Goal: Information Seeking & Learning: Learn about a topic

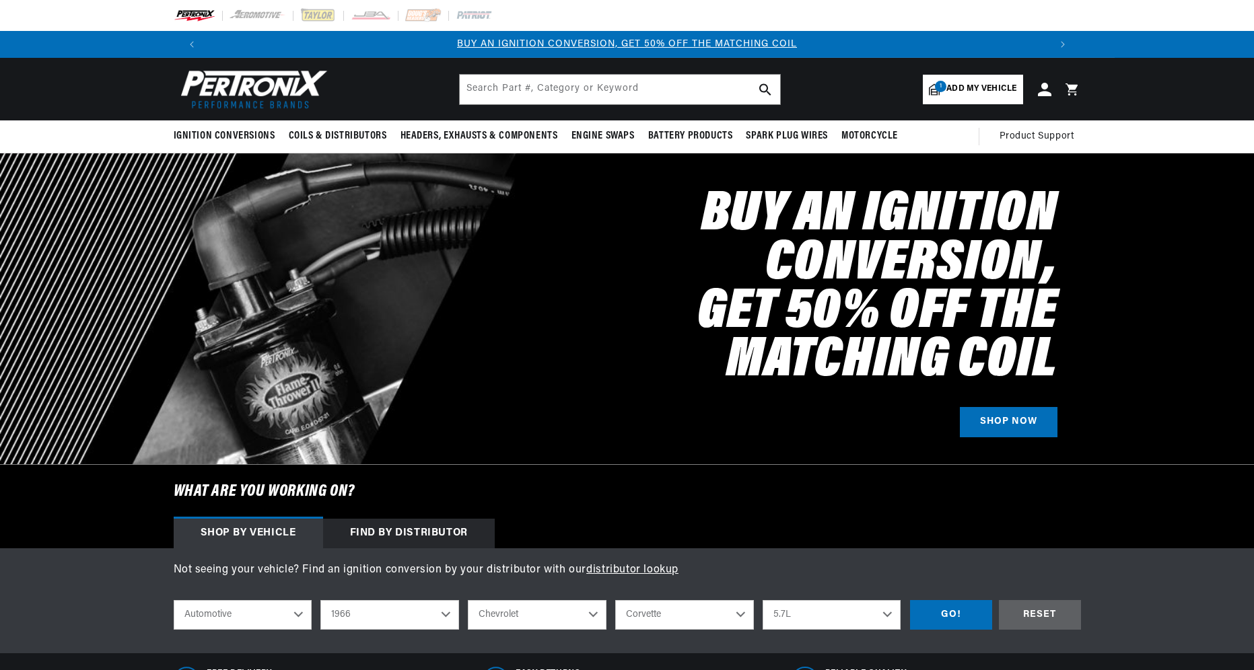
select select "1966"
select select "Chevrolet"
select select "Corvette"
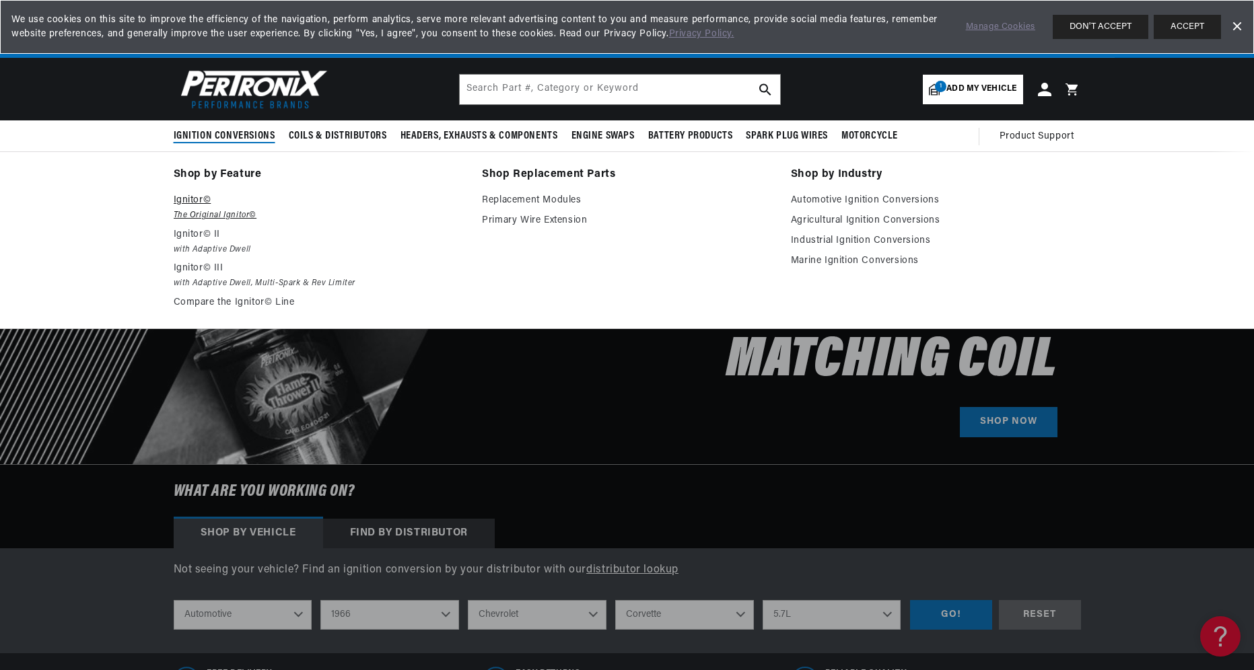
click at [184, 194] on p "Ignitor©" at bounding box center [319, 200] width 290 height 16
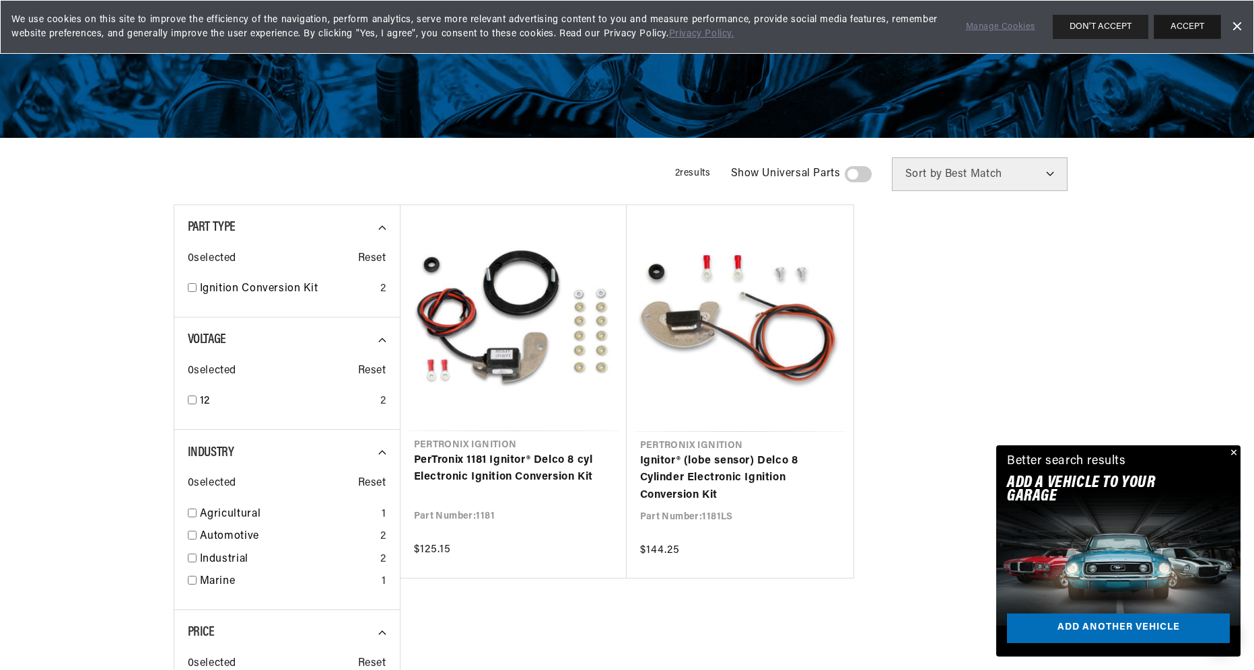
scroll to position [0, 841]
click at [1182, 25] on button "ACCEPT" at bounding box center [1186, 27] width 67 height 24
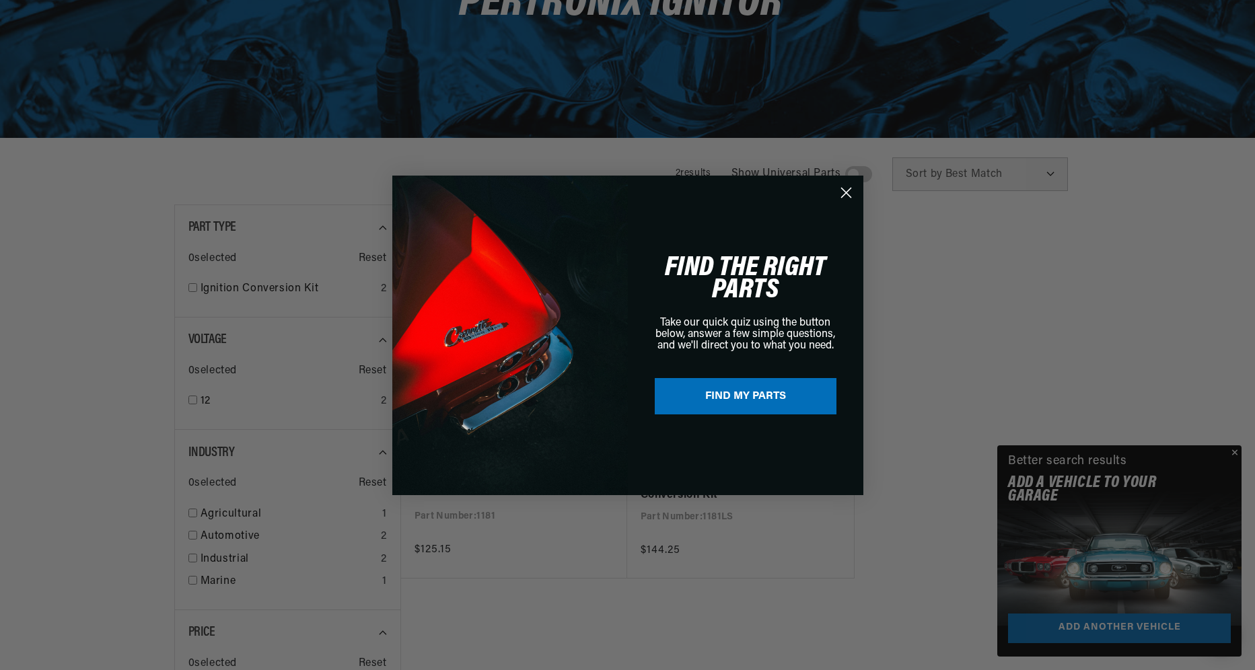
click at [847, 186] on circle "Close dialog" at bounding box center [845, 192] width 22 height 22
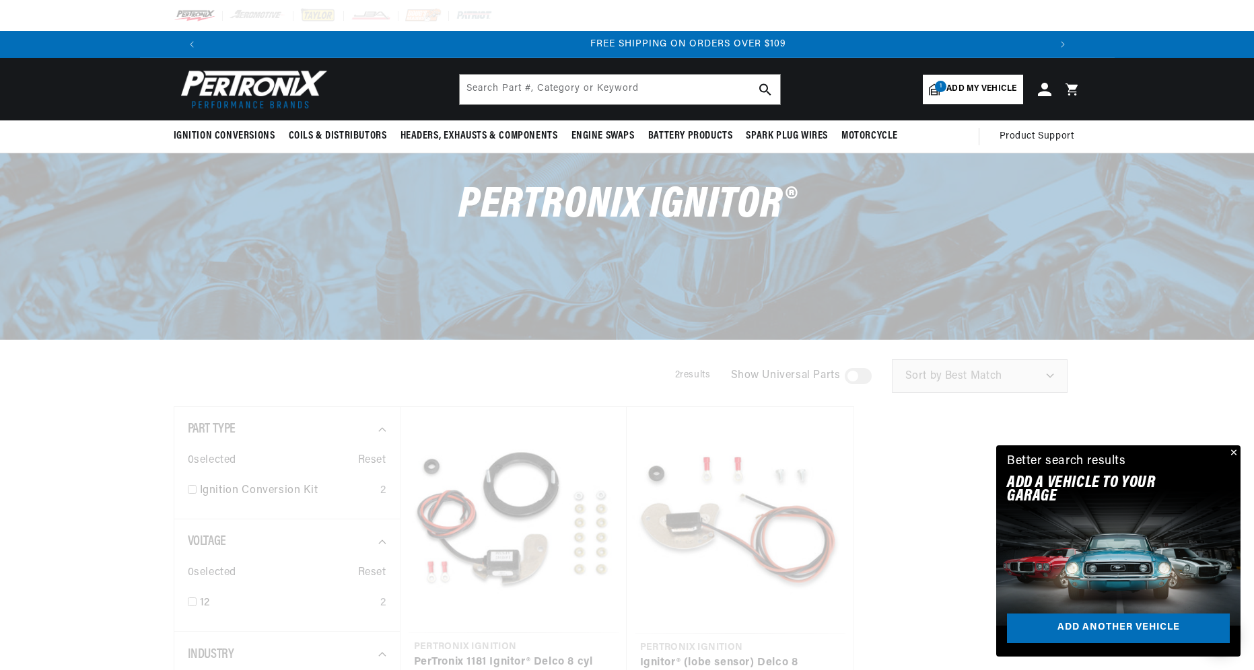
scroll to position [0, 1681]
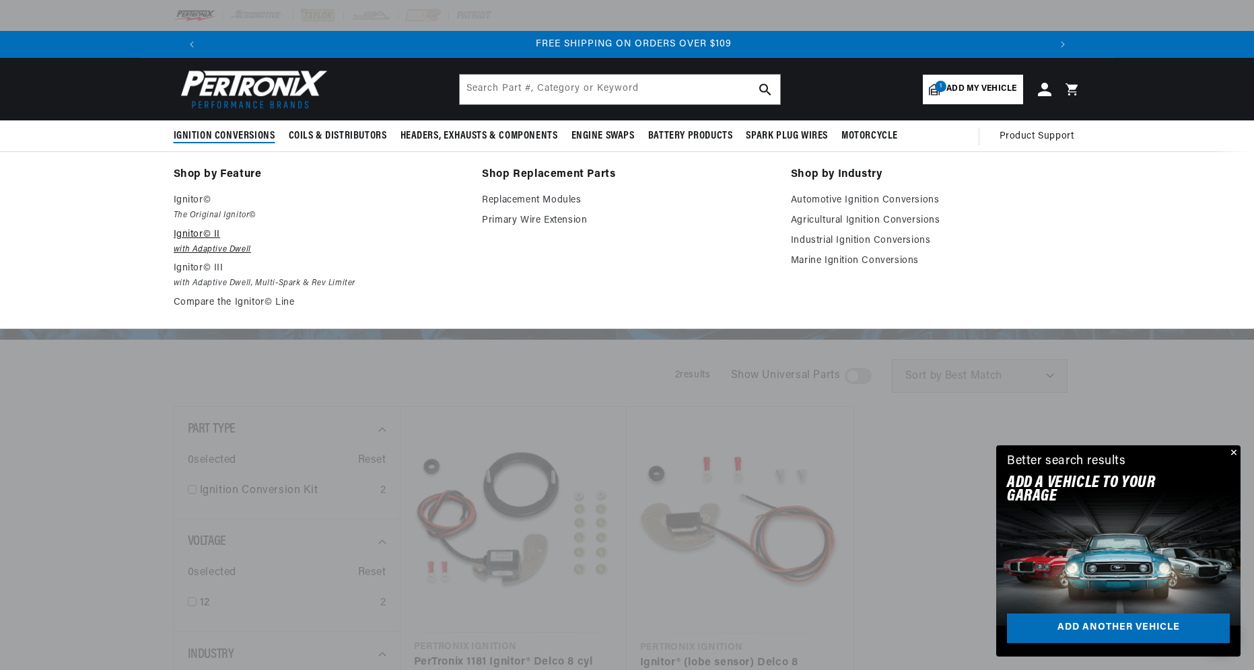
click at [207, 234] on p "Ignitor© II" at bounding box center [319, 235] width 290 height 16
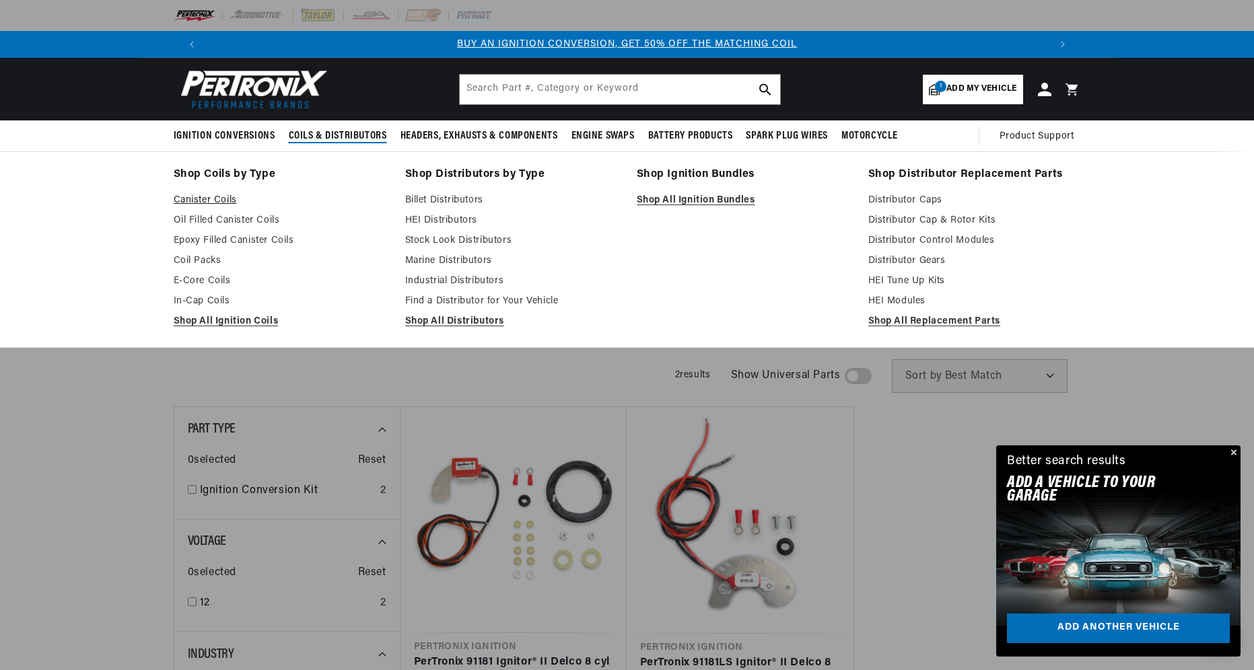
click at [205, 199] on link "Canister Coils" at bounding box center [280, 200] width 213 height 16
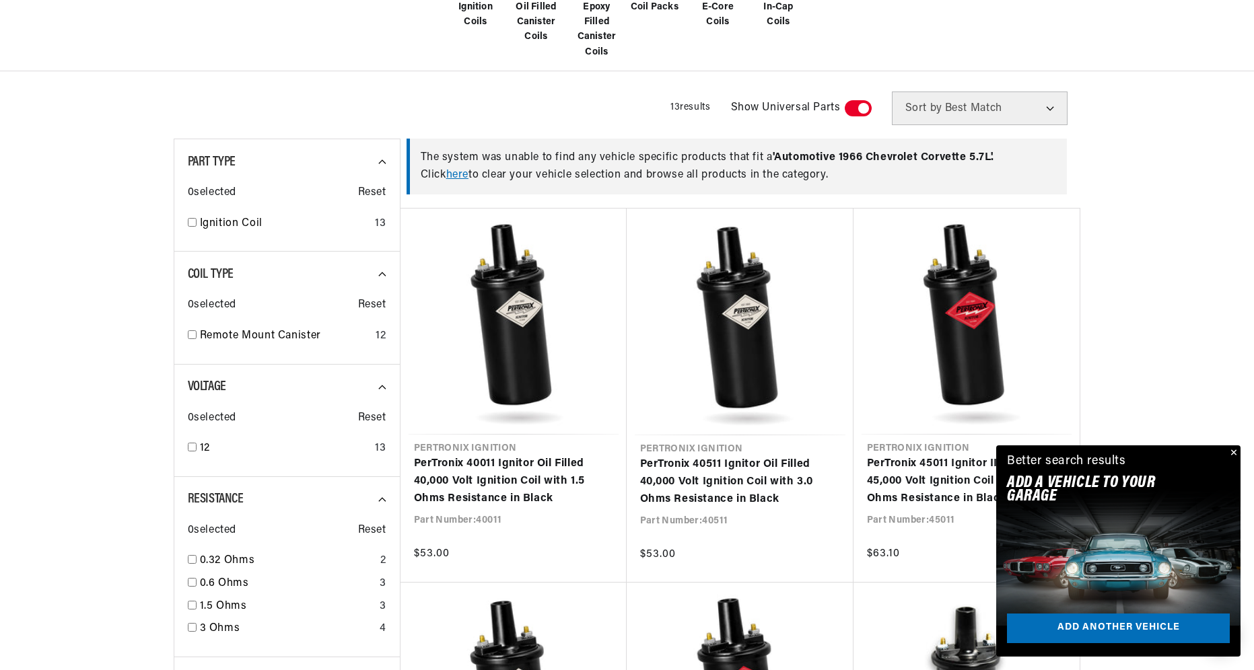
scroll to position [0, 841]
click at [1235, 450] on button "Close" at bounding box center [1232, 454] width 16 height 16
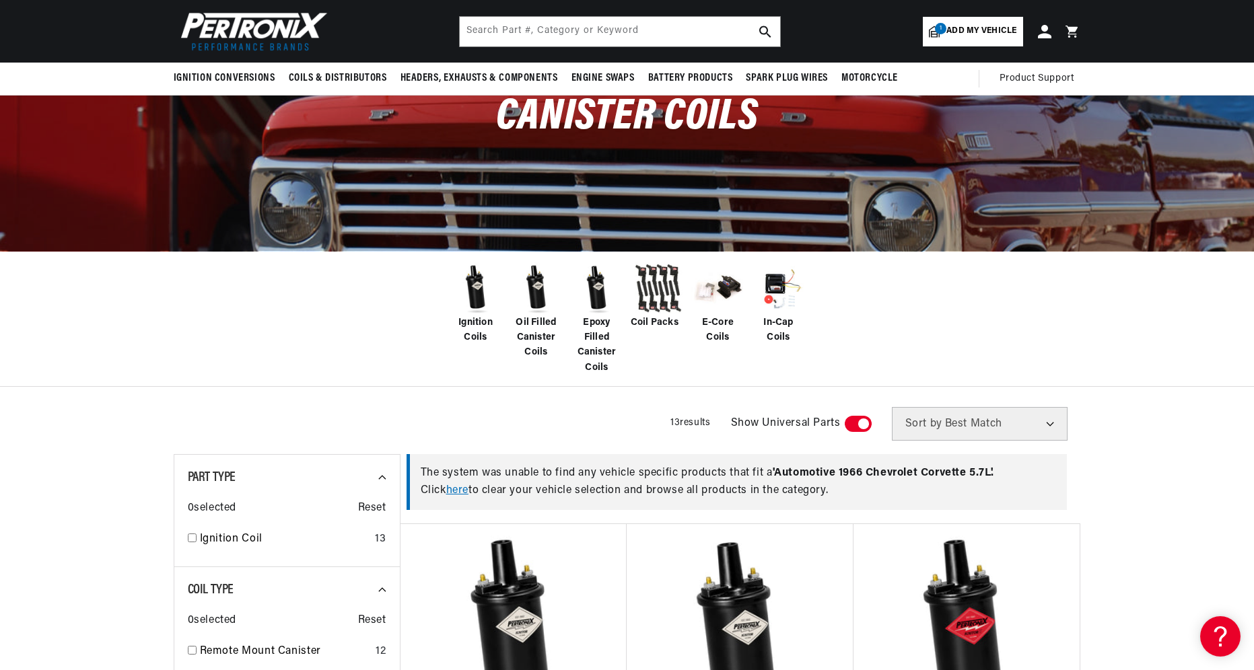
scroll to position [0, 0]
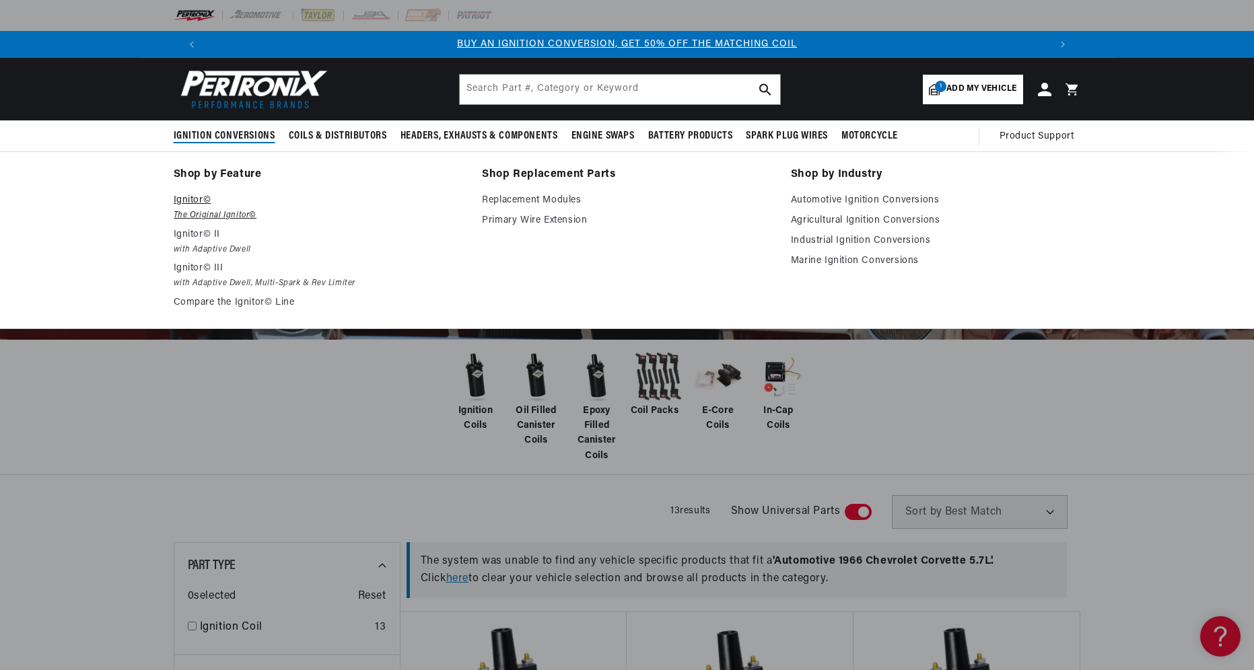
click at [190, 200] on p "Ignitor©" at bounding box center [319, 200] width 290 height 16
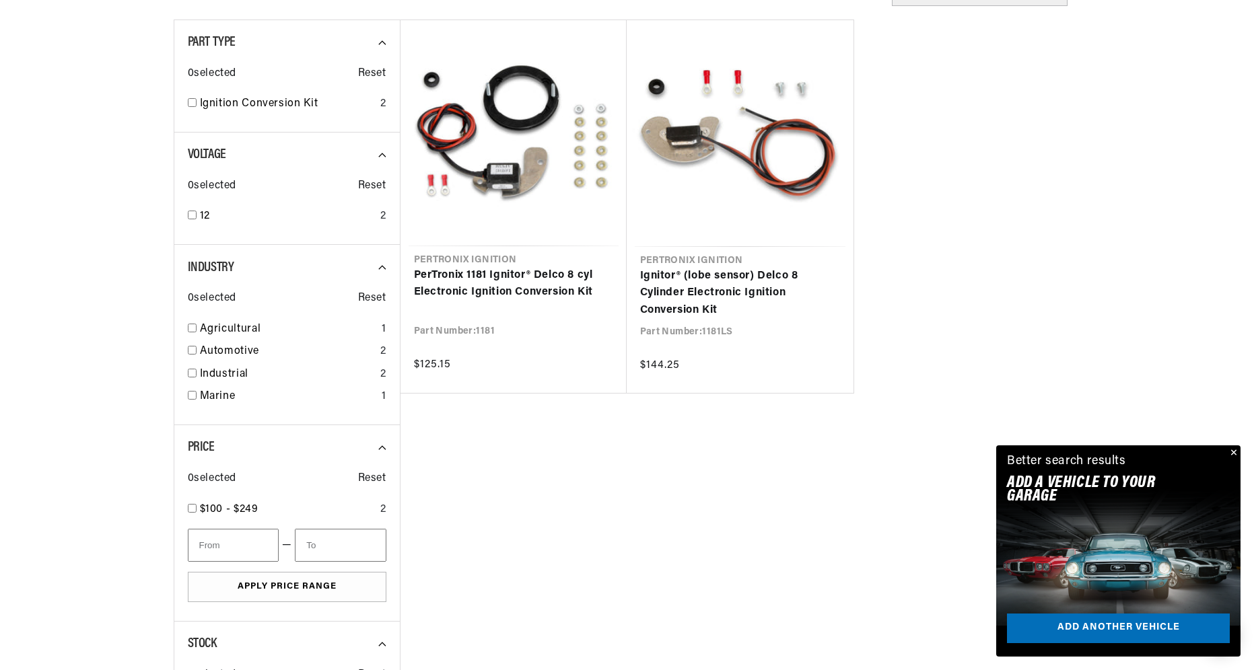
scroll to position [404, 0]
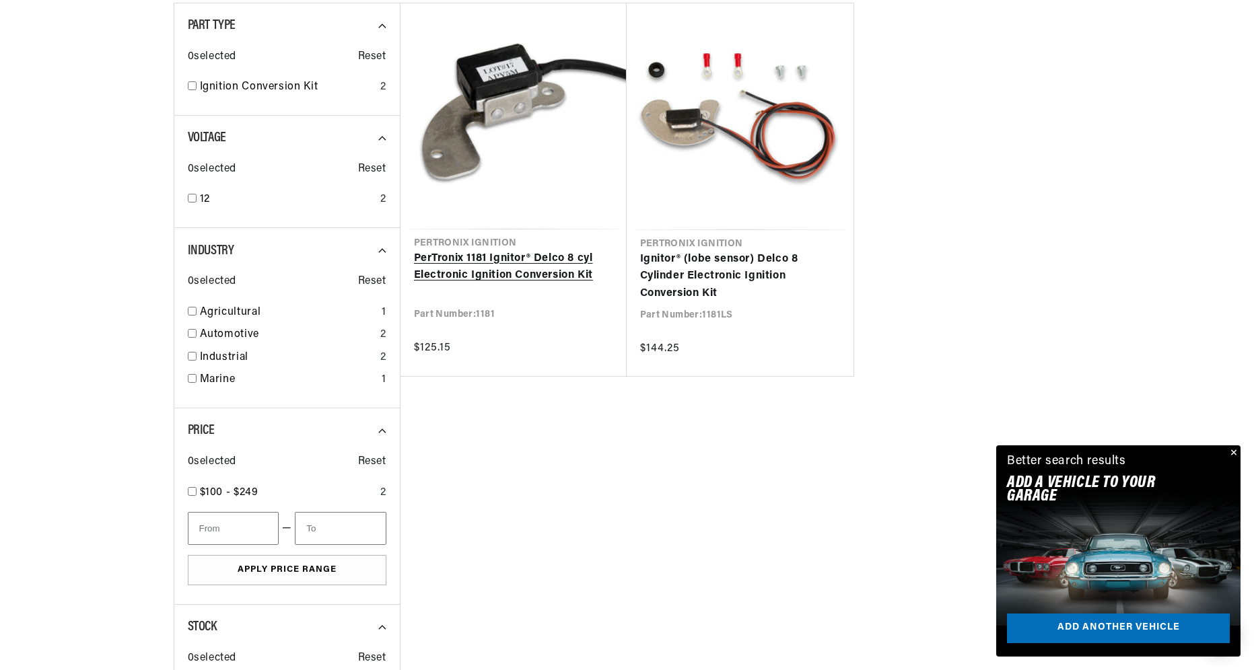
click at [489, 275] on link "PerTronix 1181 Ignitor® Delco 8 cyl Electronic Ignition Conversion Kit" at bounding box center [513, 267] width 199 height 34
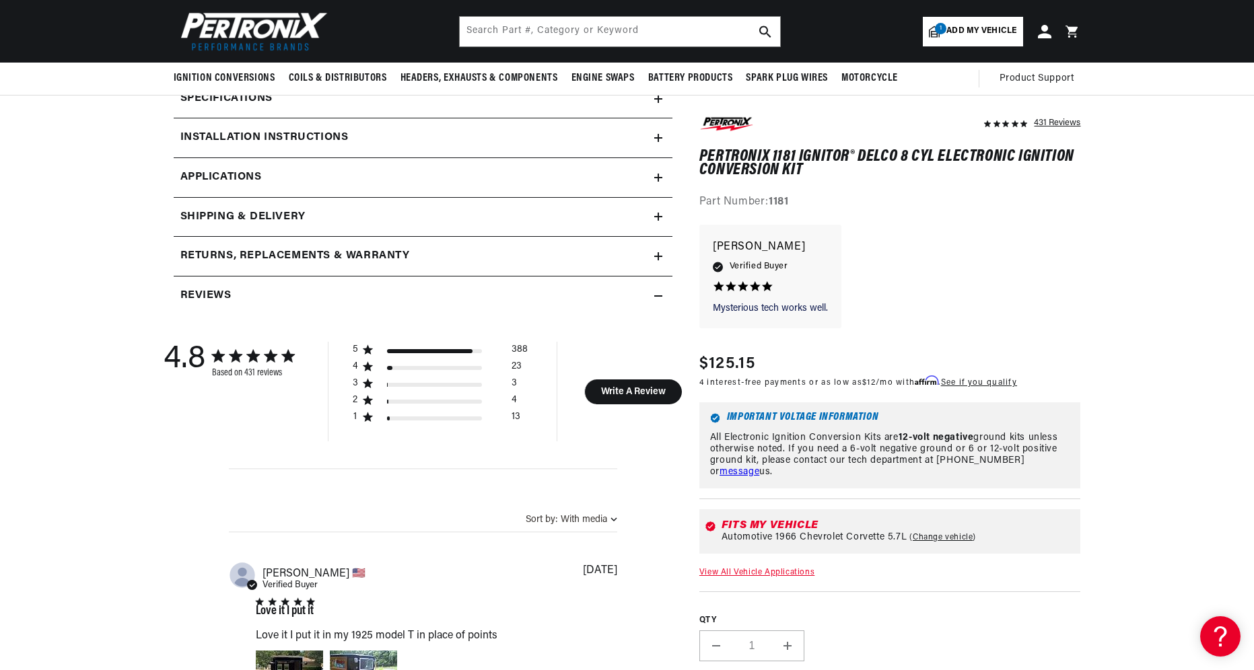
scroll to position [538, 0]
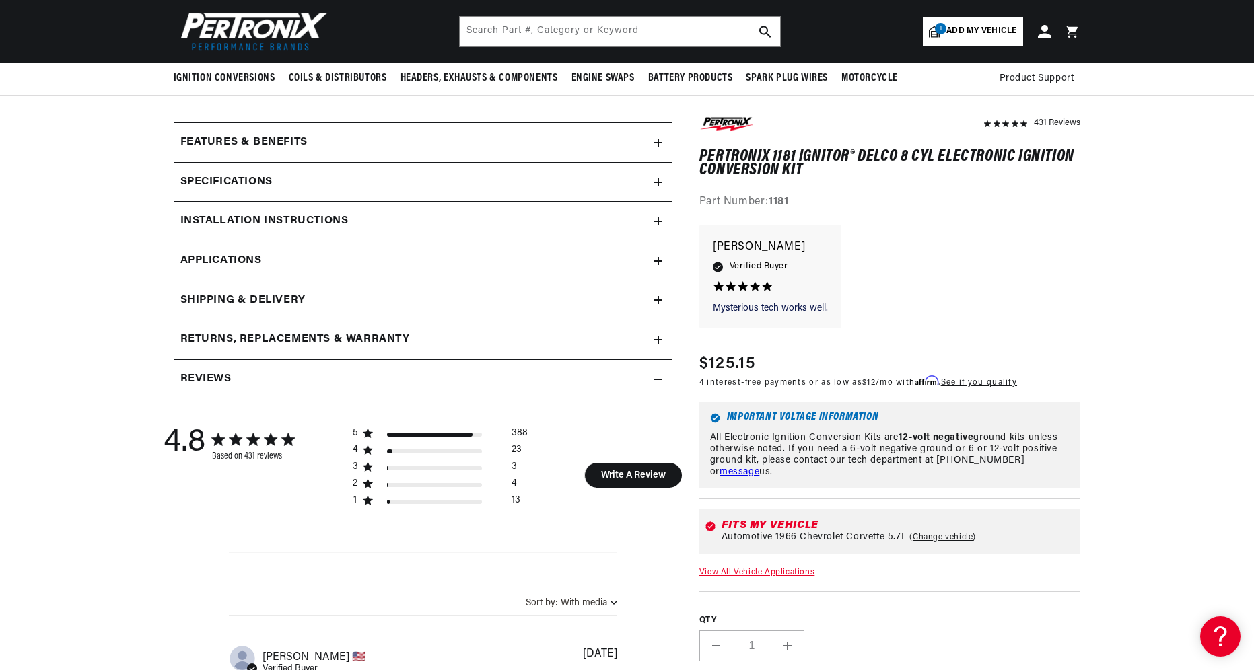
click at [254, 220] on h2 "Installation instructions" at bounding box center [264, 221] width 168 height 17
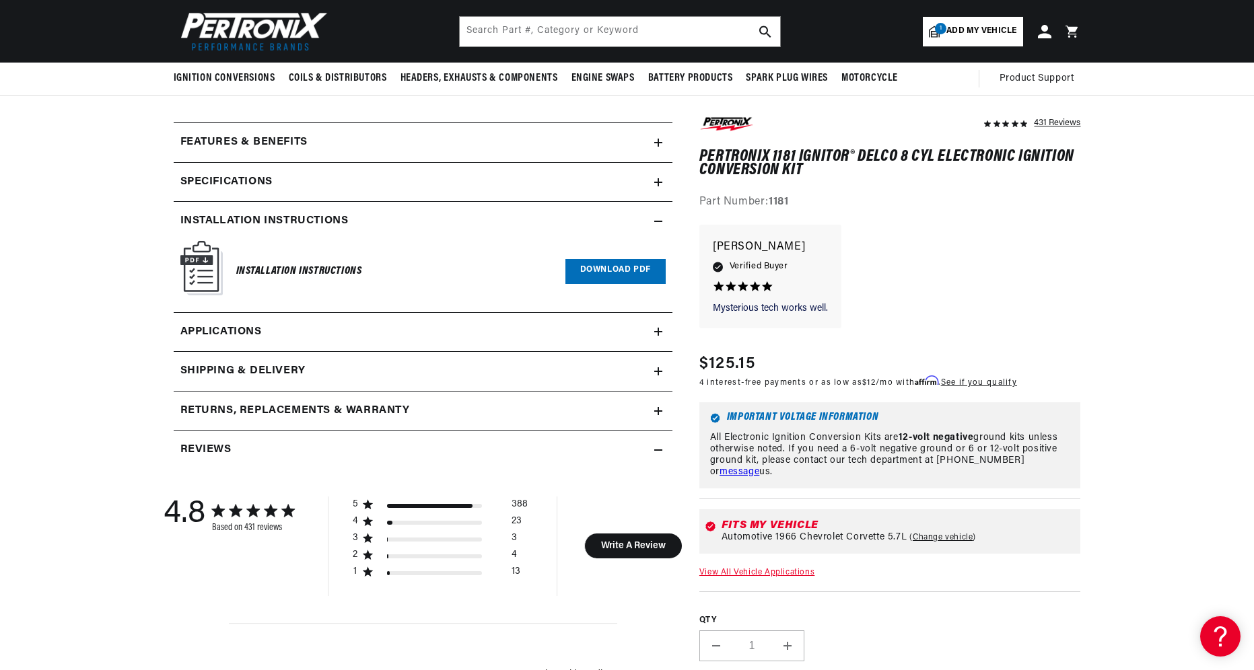
scroll to position [0, 1681]
click at [236, 329] on span "Applications" at bounding box center [220, 332] width 81 height 17
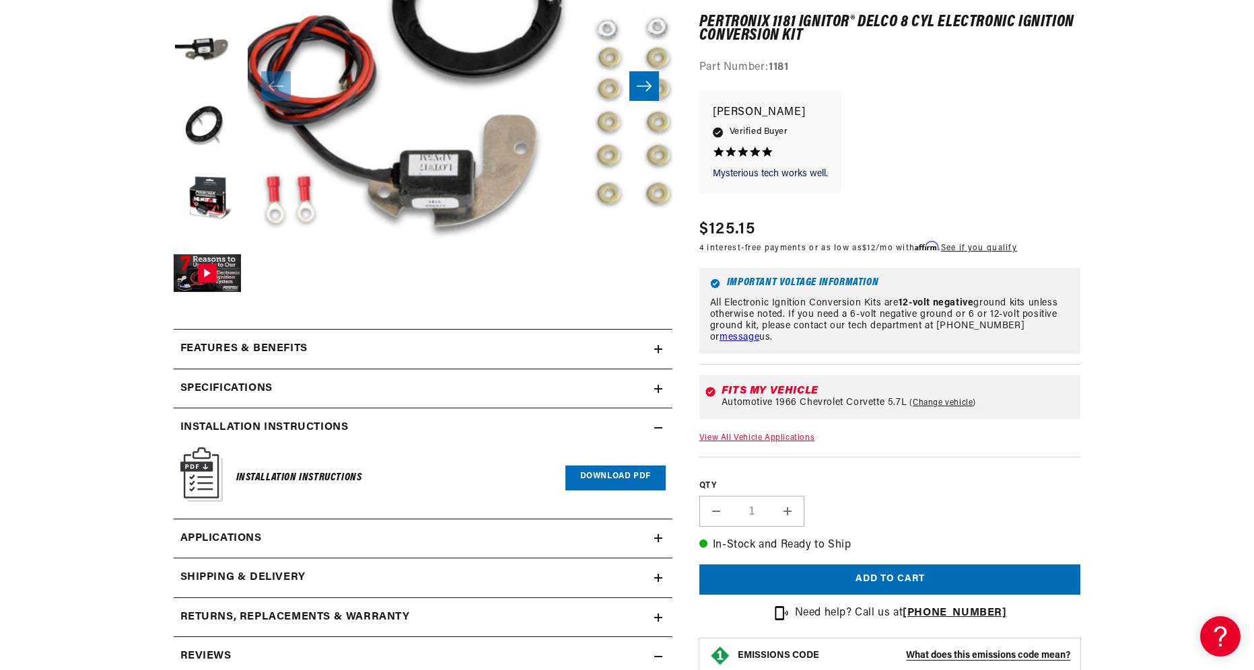
click at [253, 345] on h2 "Features & Benefits" at bounding box center [243, 349] width 127 height 17
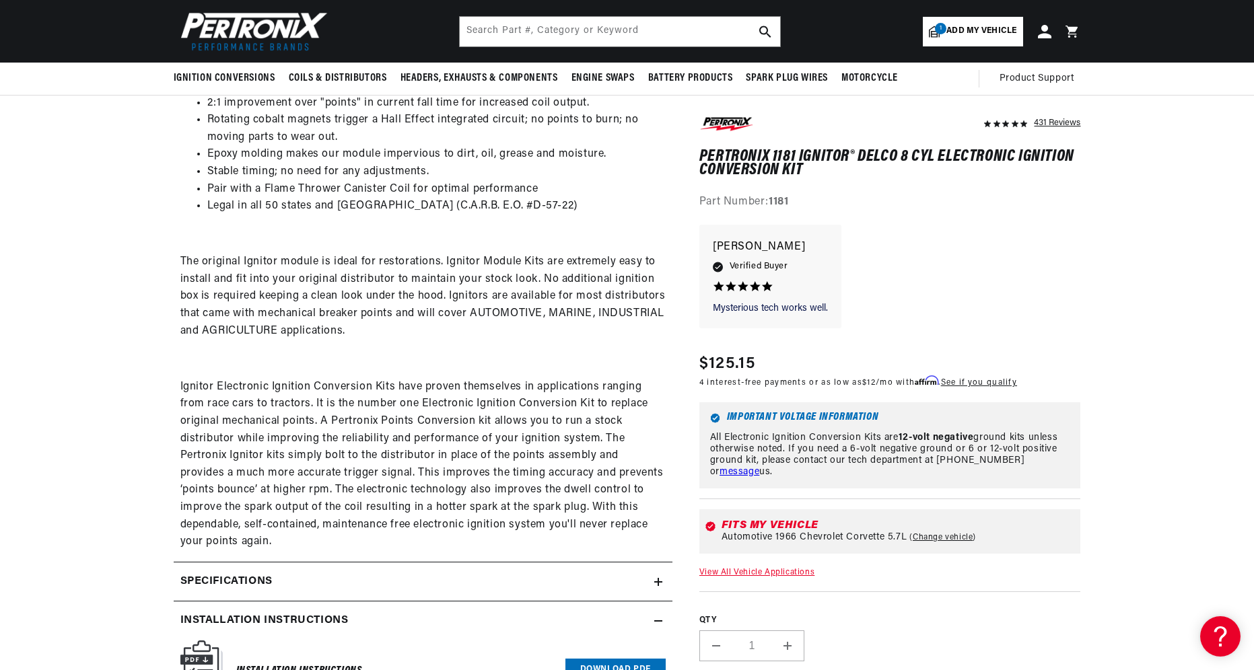
click at [199, 575] on h2 "Specifications" at bounding box center [226, 581] width 92 height 17
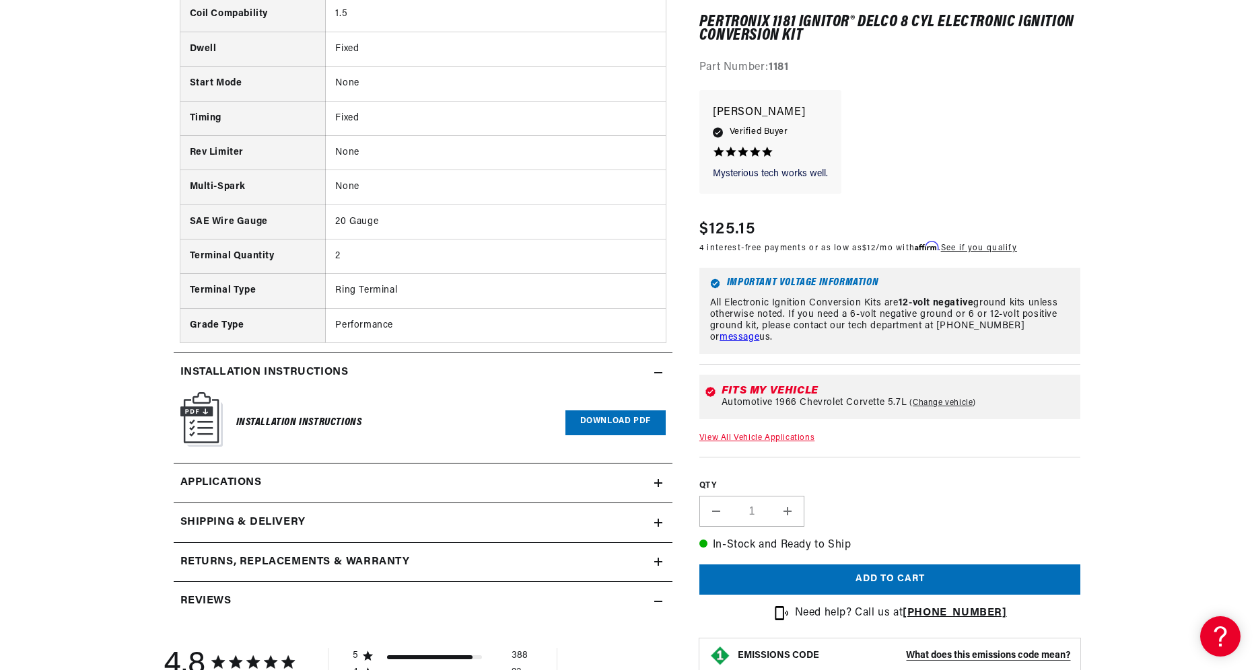
scroll to position [1537, 0]
